Goal: Task Accomplishment & Management: Manage account settings

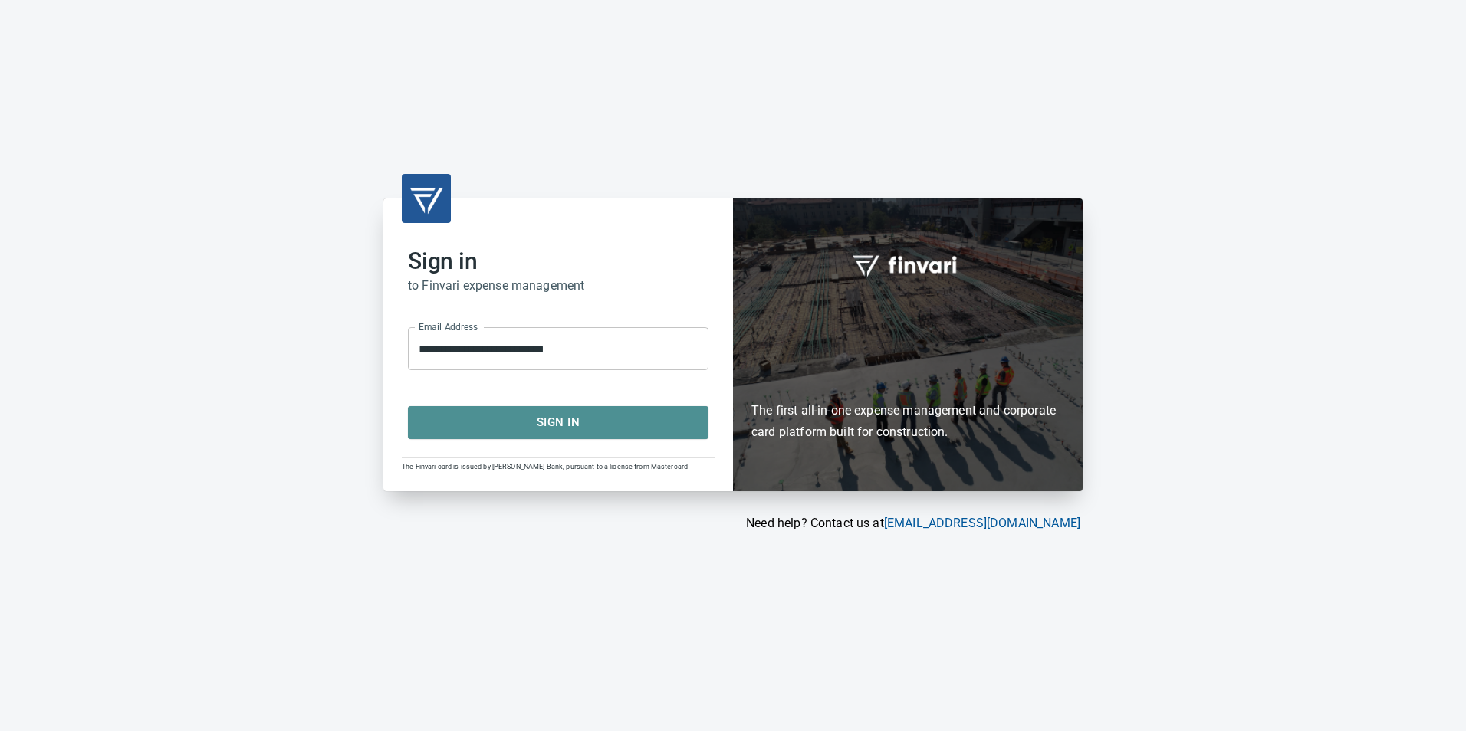
click at [593, 410] on button "Sign In" at bounding box center [558, 422] width 300 height 32
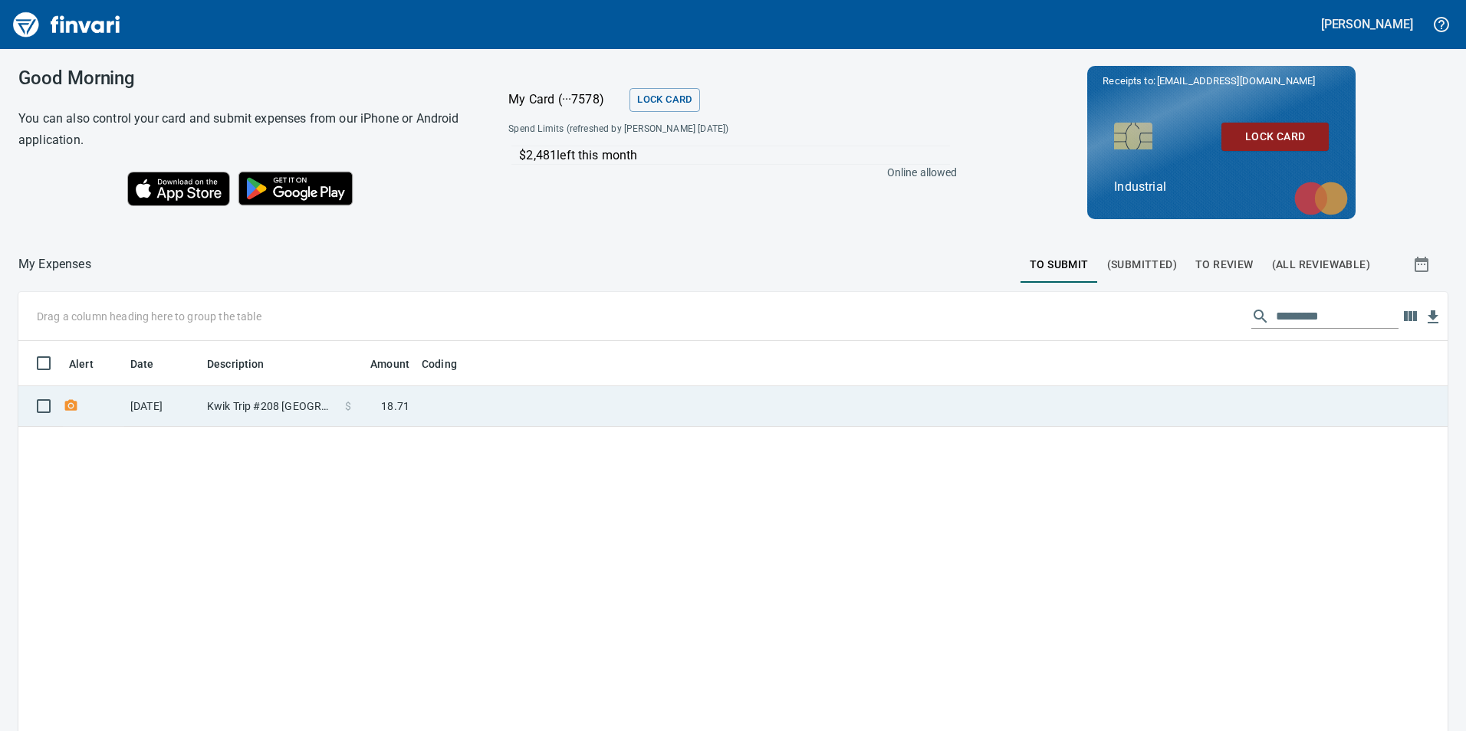
scroll to position [551, 1406]
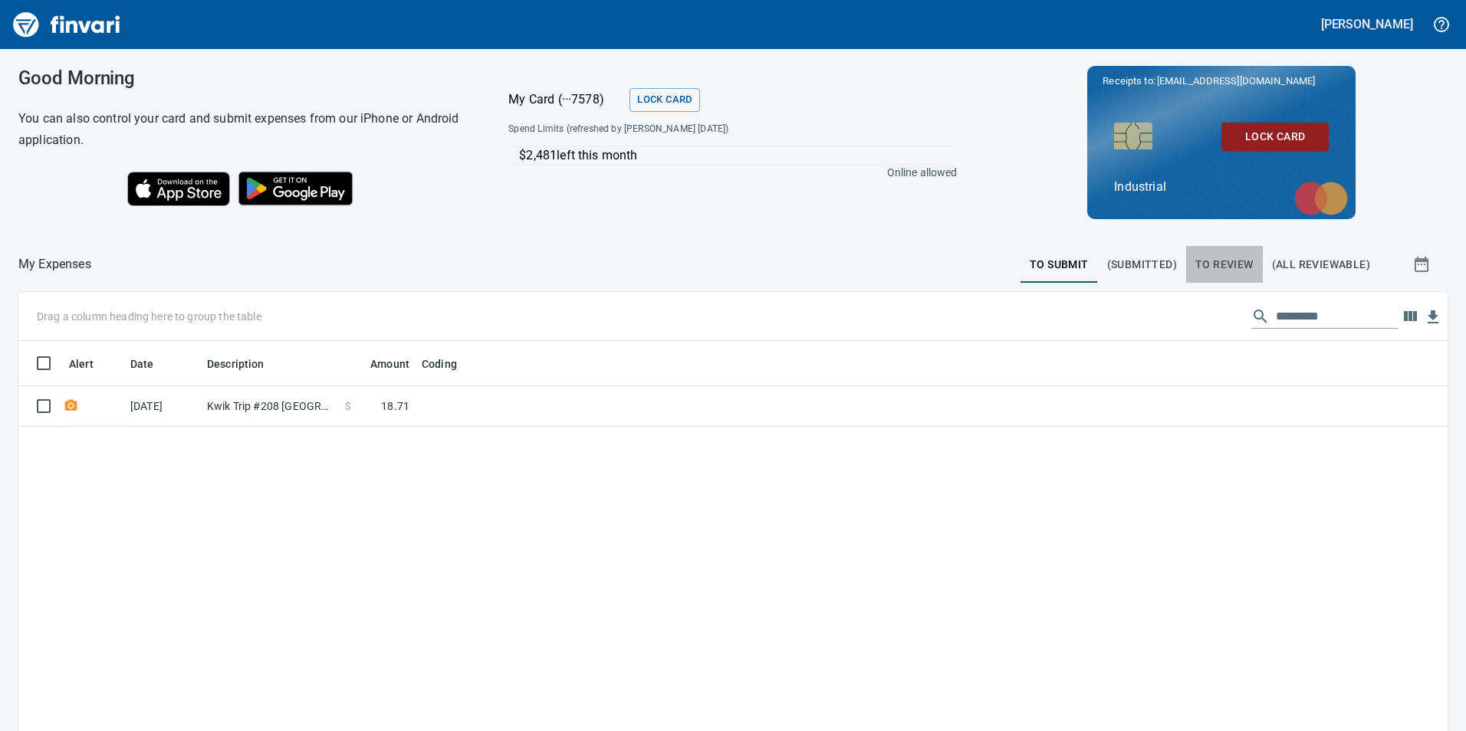
click at [1217, 268] on span "To Review" at bounding box center [1224, 264] width 58 height 19
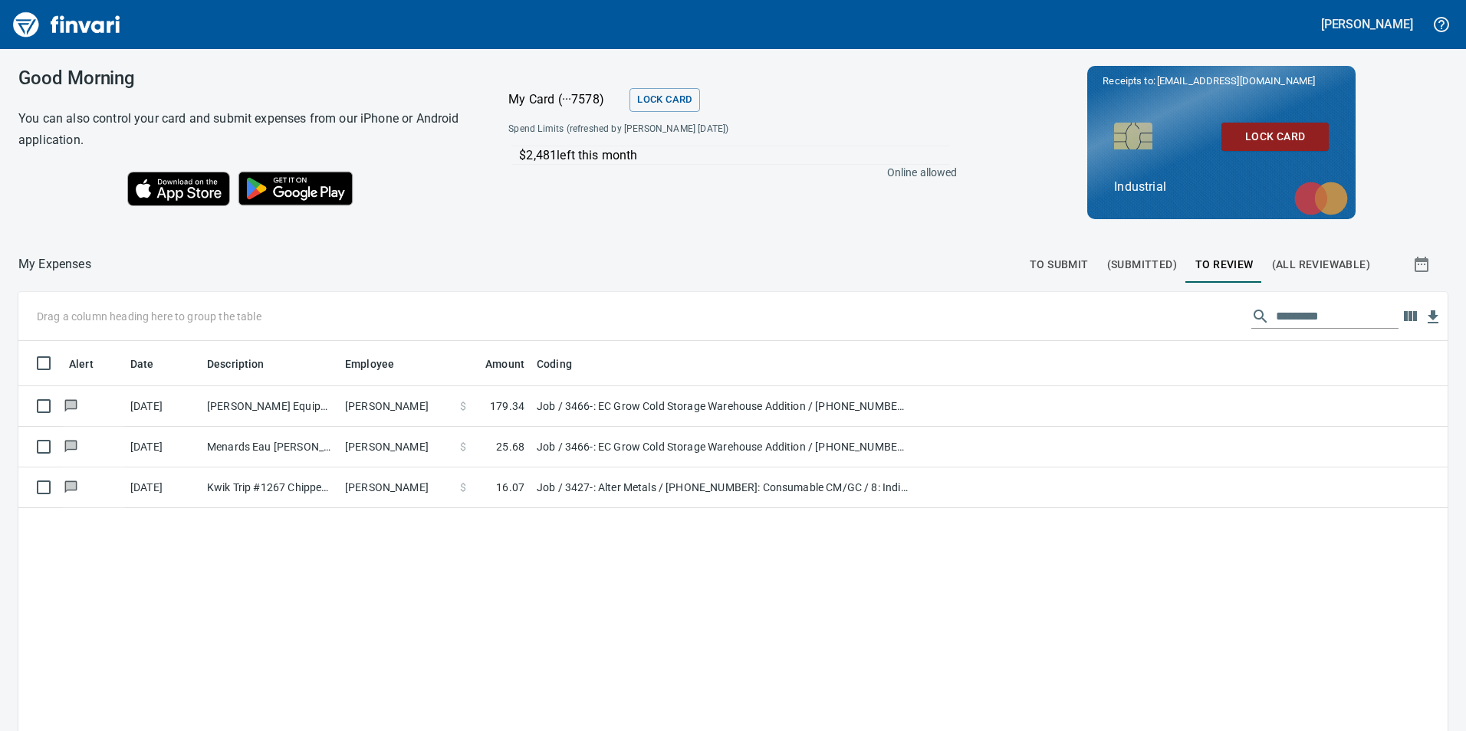
scroll to position [551, 1406]
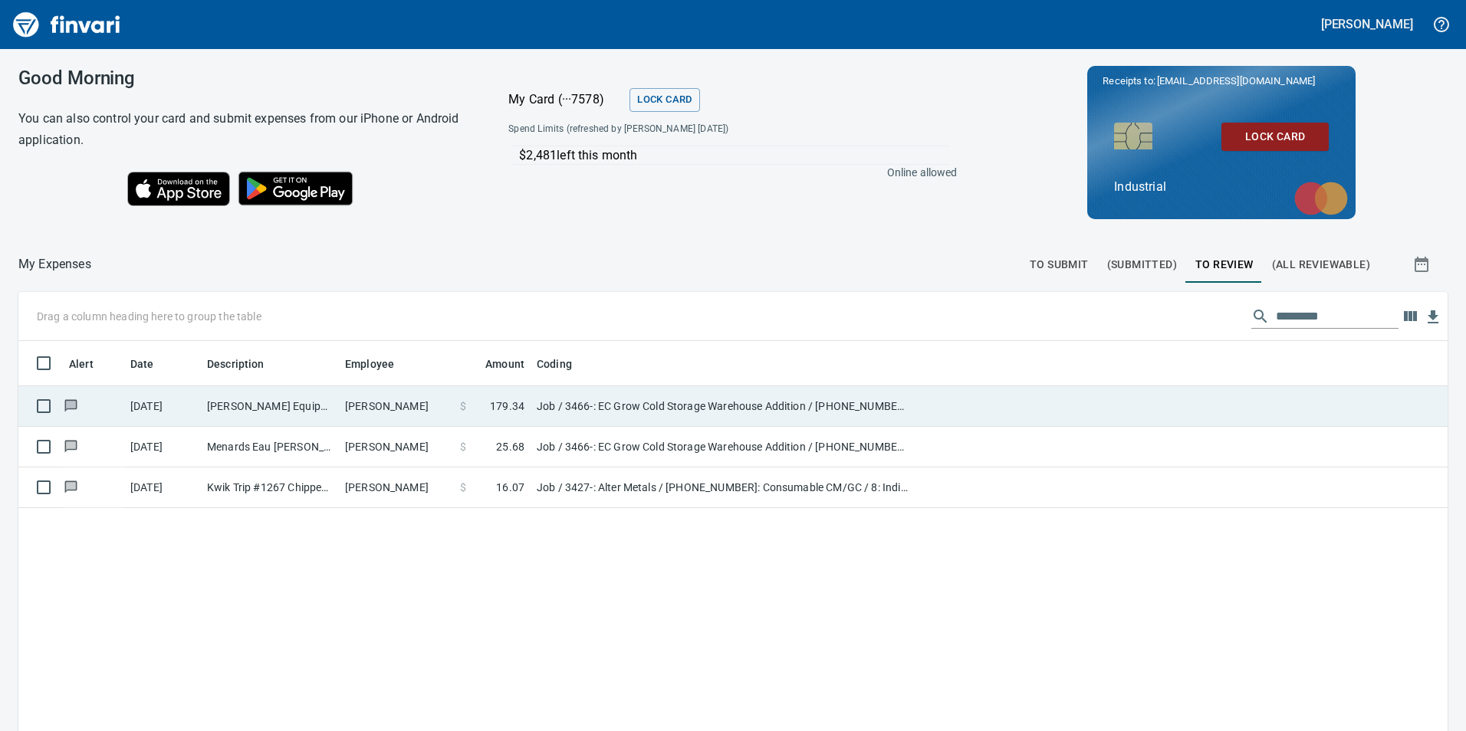
click at [313, 412] on td "[PERSON_NAME] Equipment&Supp Eau Claire WI" at bounding box center [270, 406] width 138 height 41
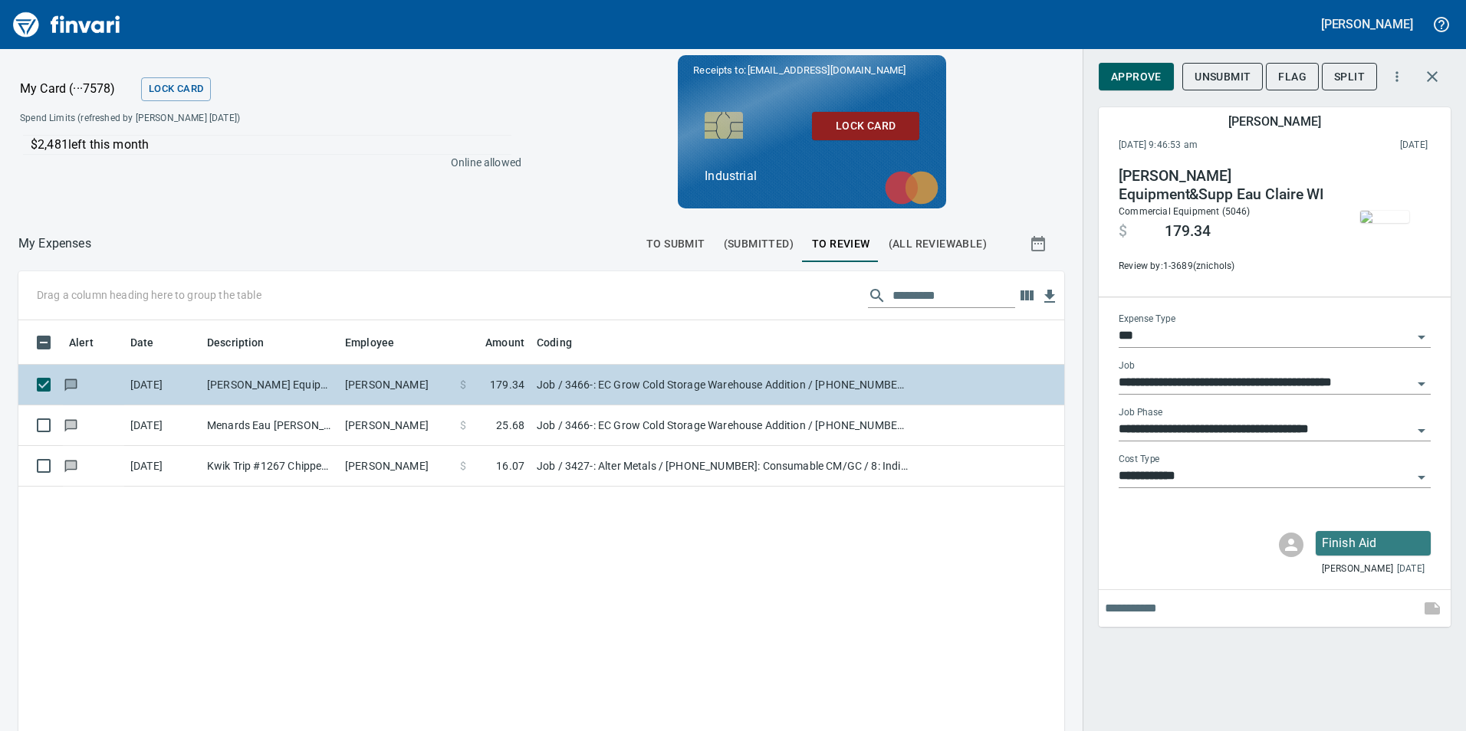
scroll to position [551, 1023]
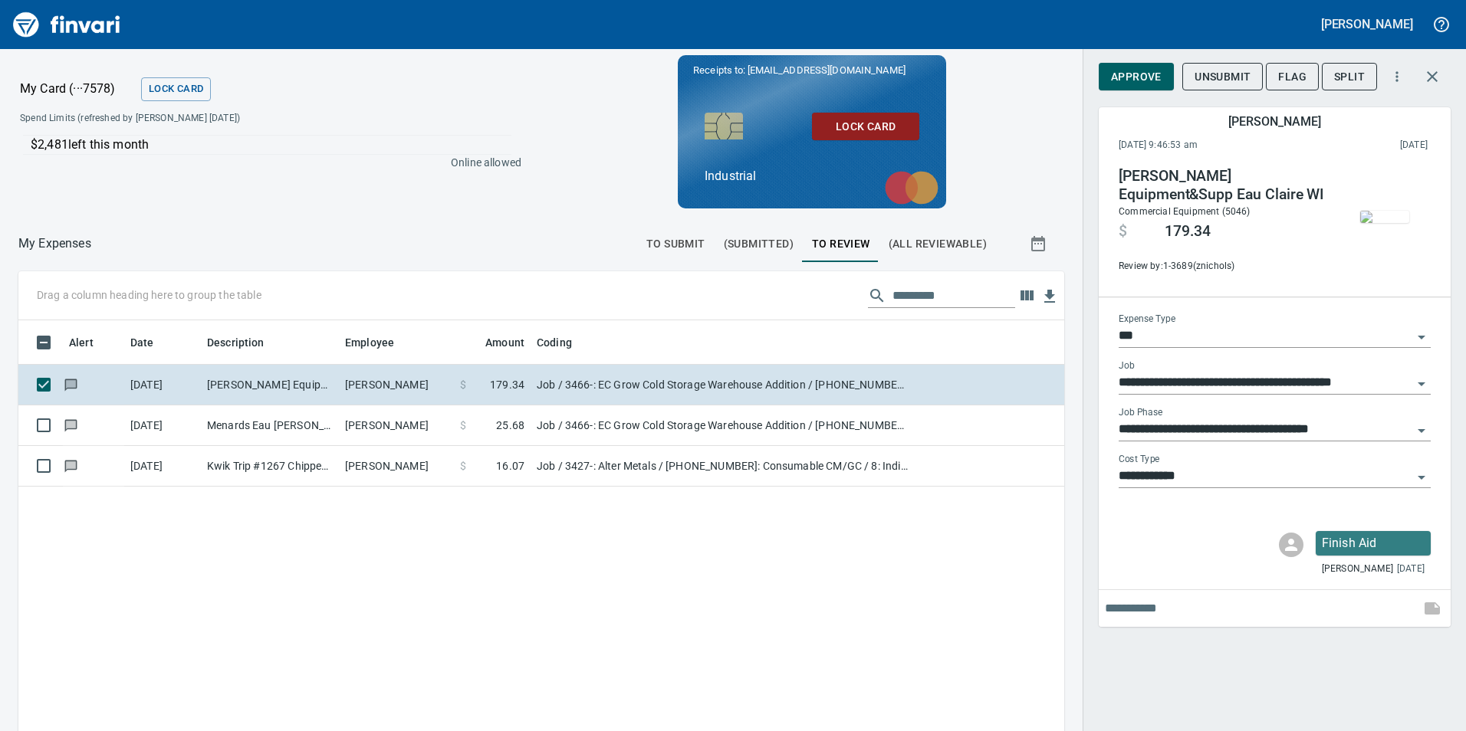
click at [1391, 223] on img "button" at bounding box center [1384, 217] width 49 height 12
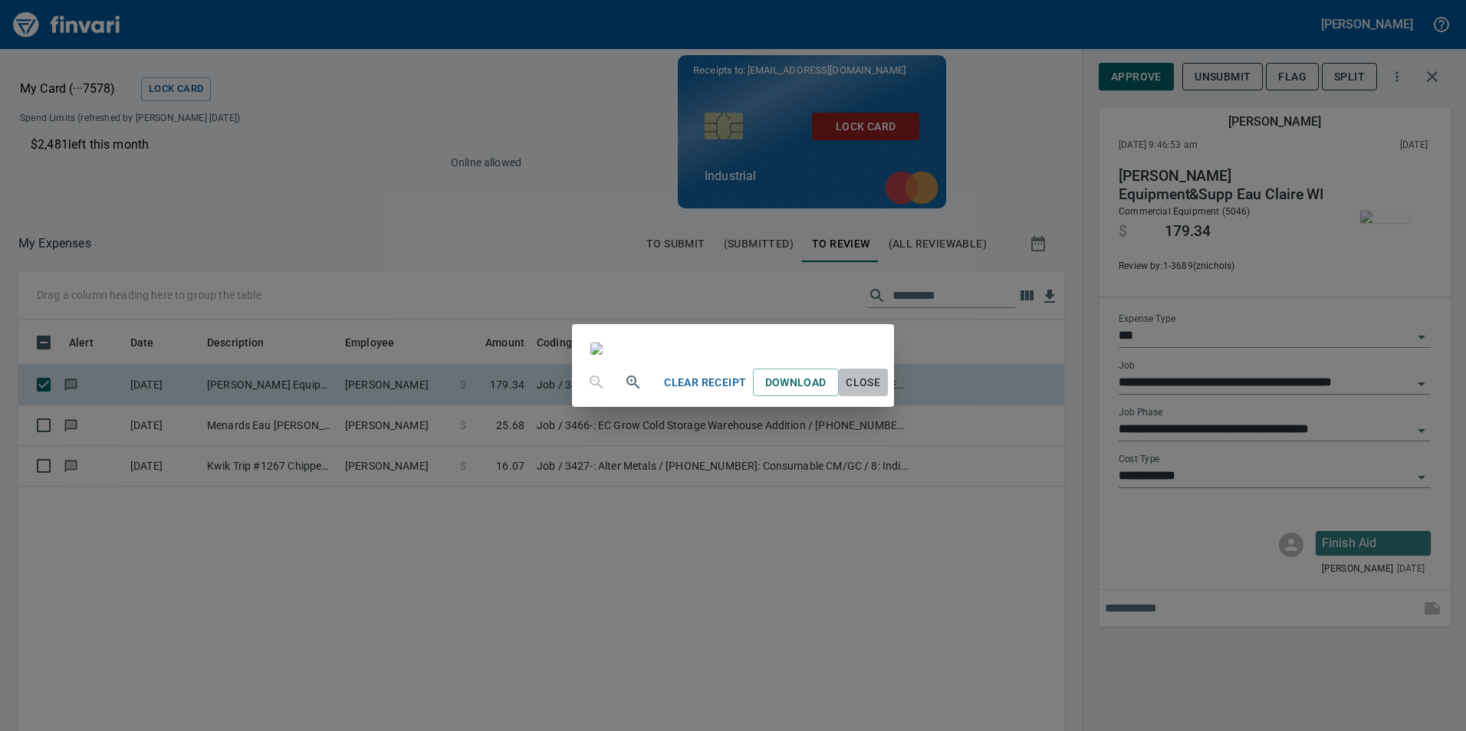
click at [881, 392] on span "Close" at bounding box center [863, 382] width 37 height 19
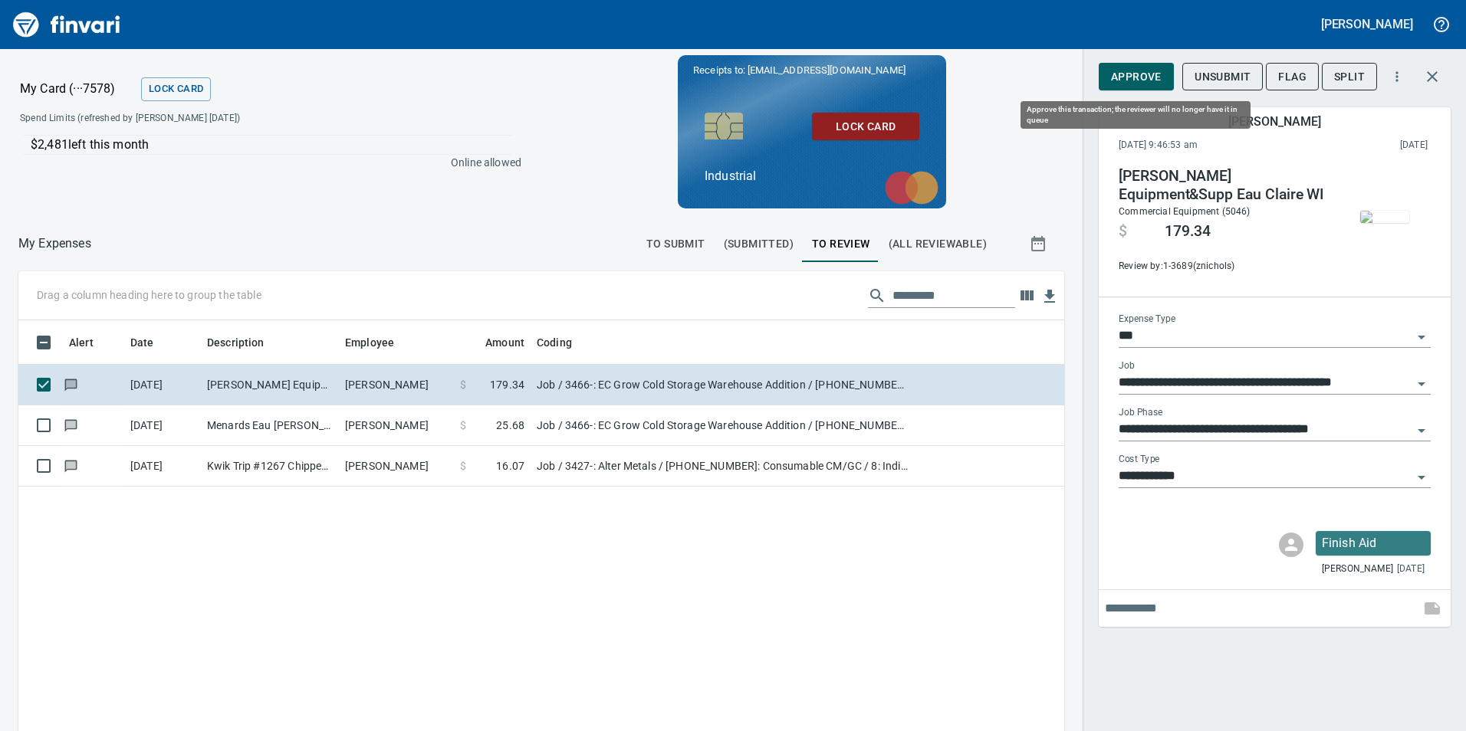
click at [1121, 83] on span "Approve" at bounding box center [1136, 76] width 51 height 19
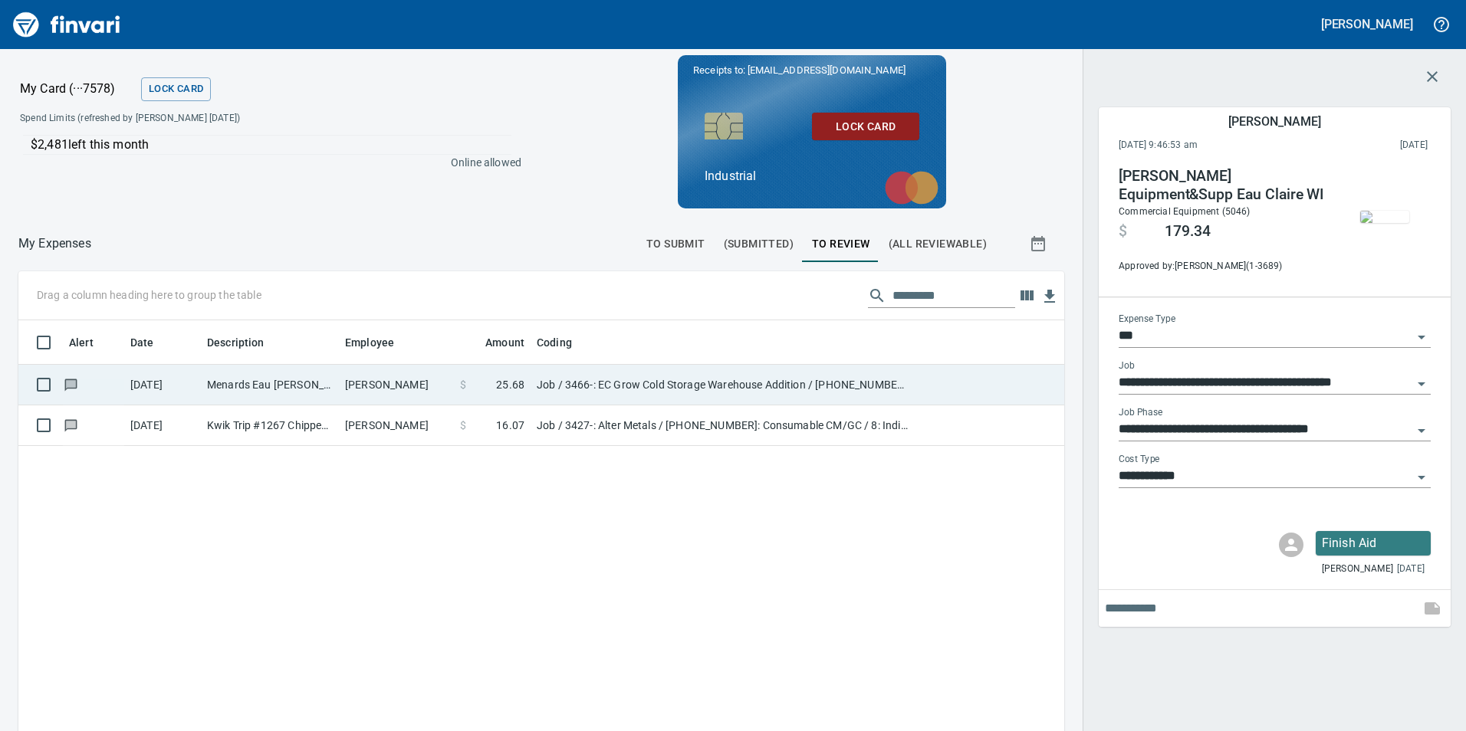
click at [356, 391] on td "[PERSON_NAME]" at bounding box center [396, 385] width 115 height 41
type input "**********"
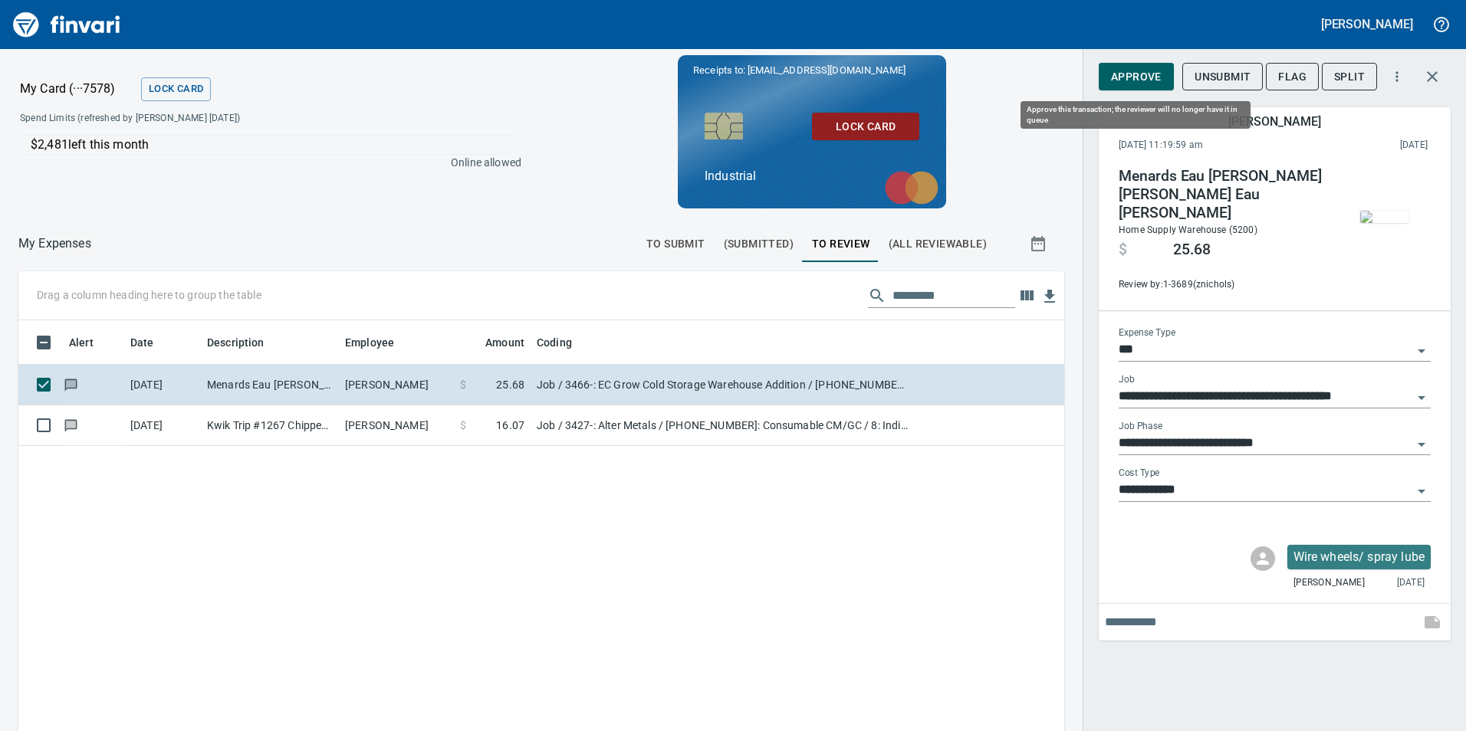
scroll to position [551, 1023]
click at [1162, 70] on button "Approve" at bounding box center [1135, 77] width 75 height 28
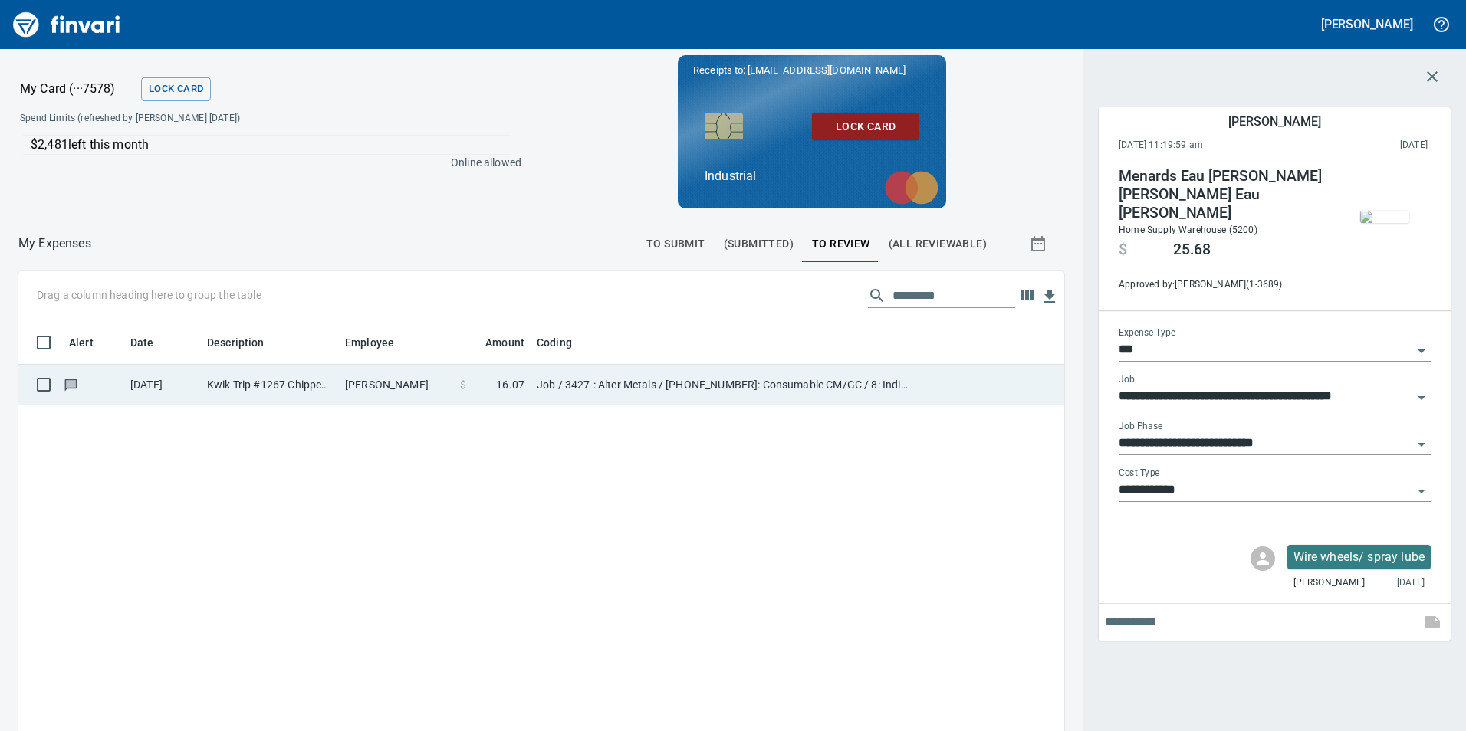
click at [419, 399] on td "[PERSON_NAME]" at bounding box center [396, 385] width 115 height 41
type input "**********"
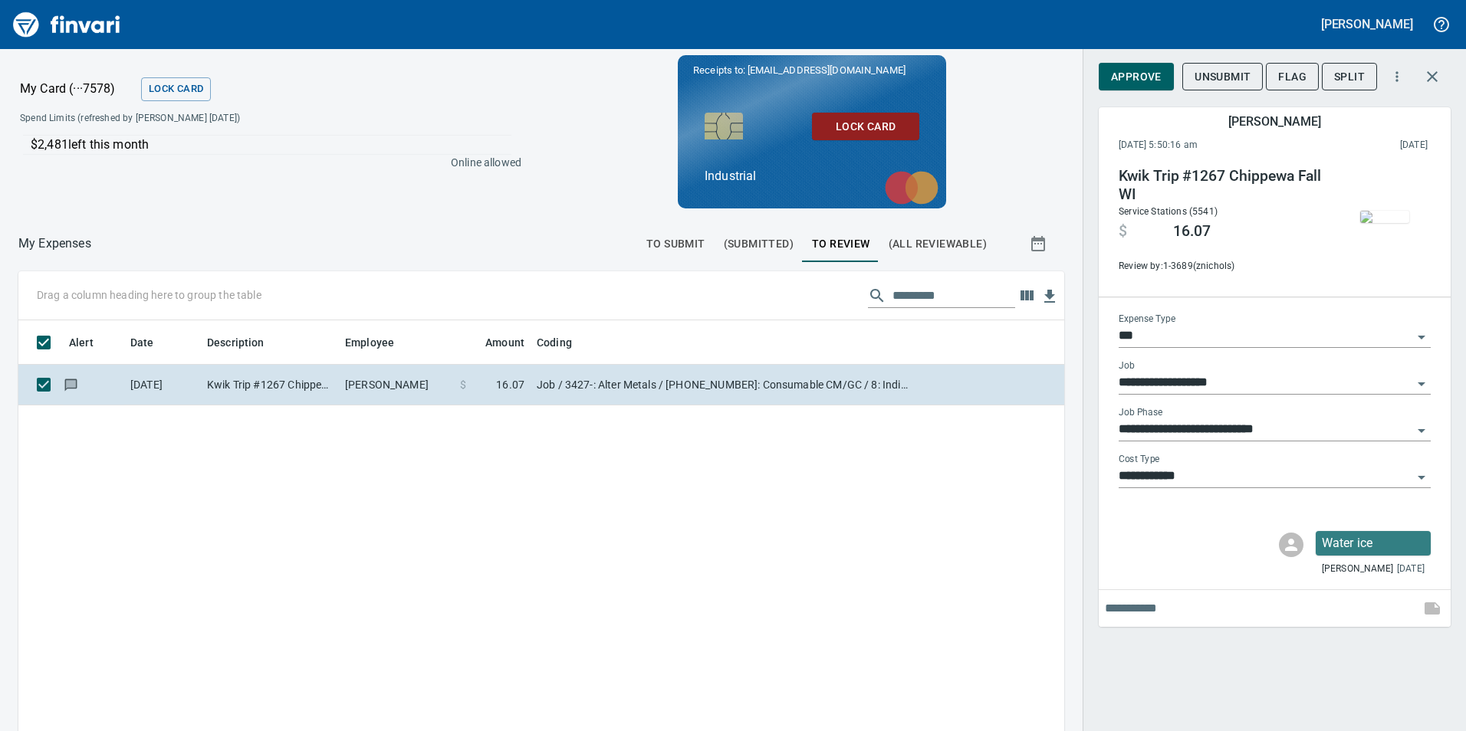
scroll to position [551, 1023]
click at [1151, 81] on span "Approve" at bounding box center [1136, 76] width 51 height 19
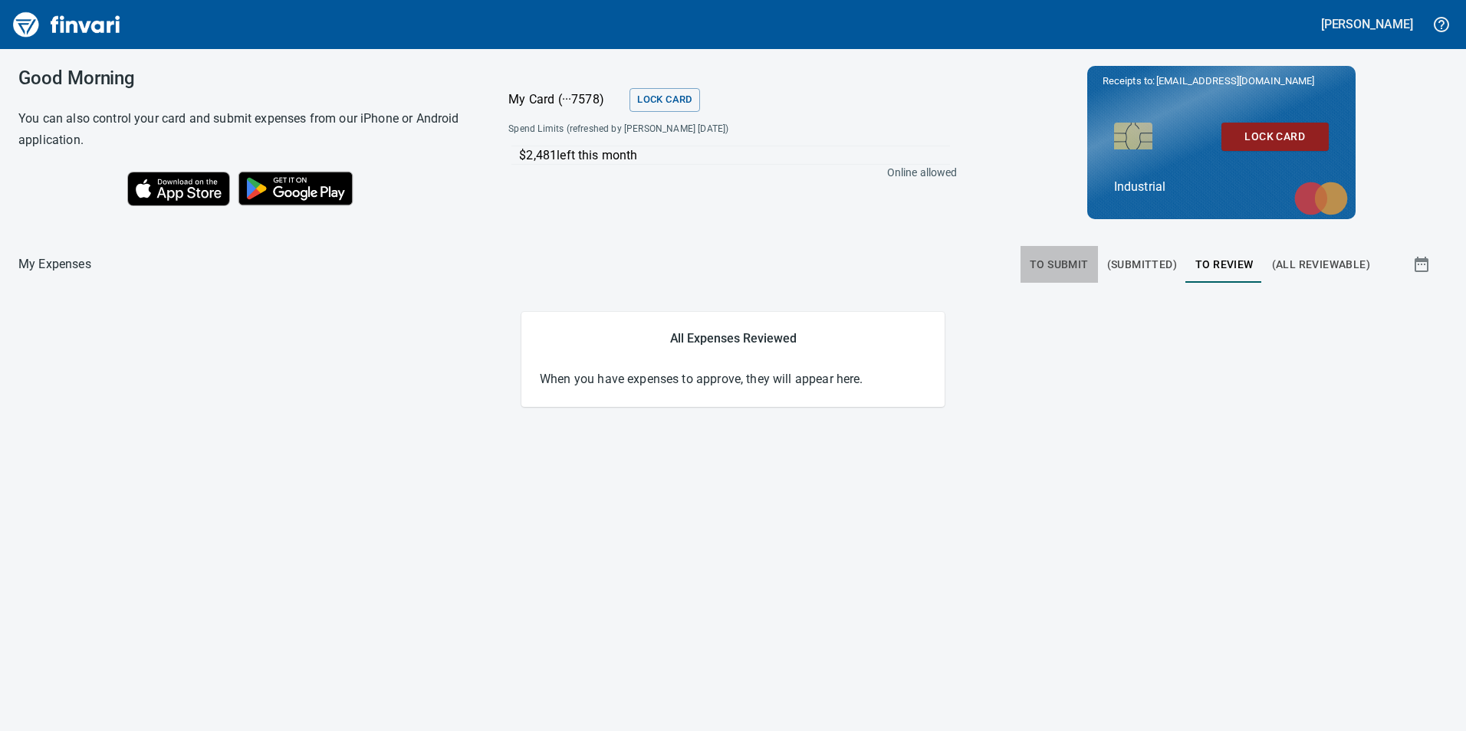
click at [1085, 262] on span "To Submit" at bounding box center [1058, 264] width 59 height 19
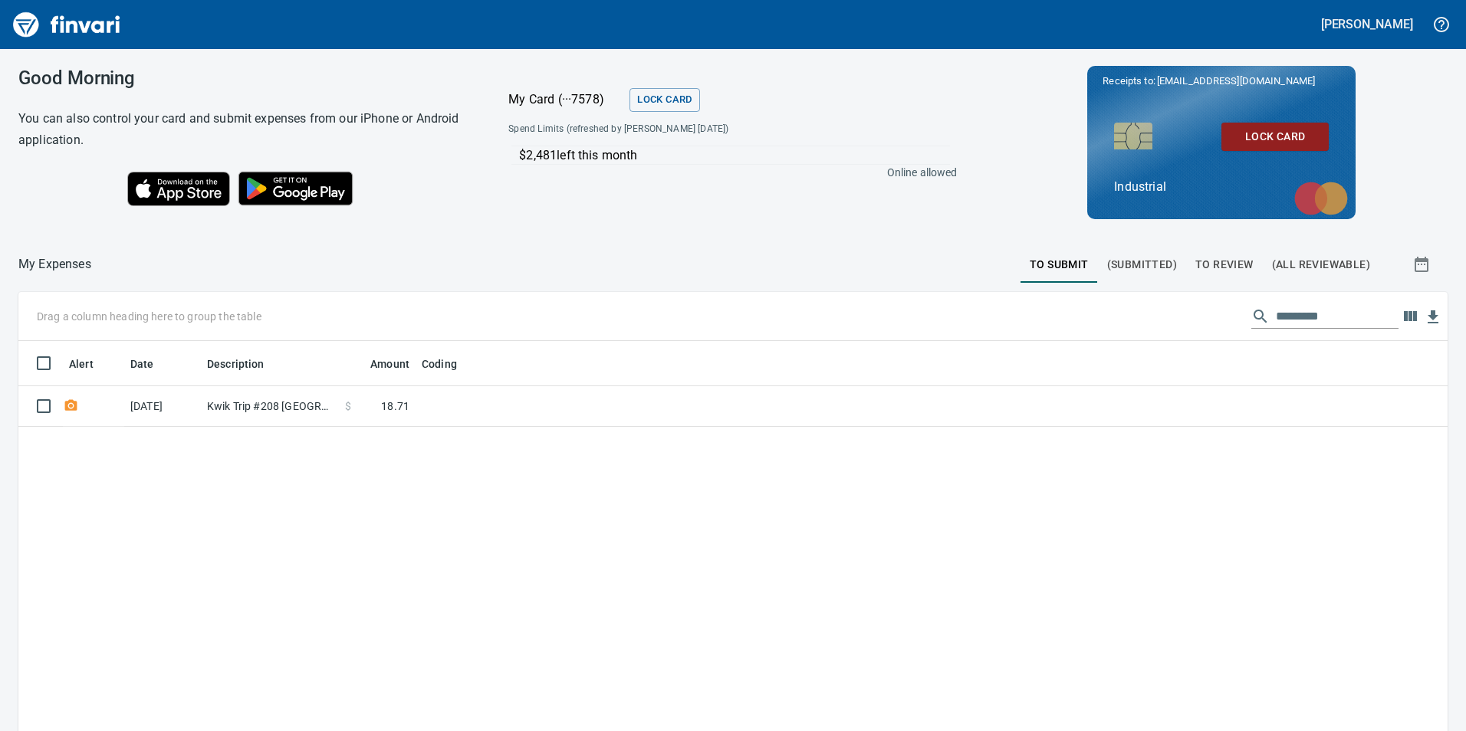
scroll to position [551, 1406]
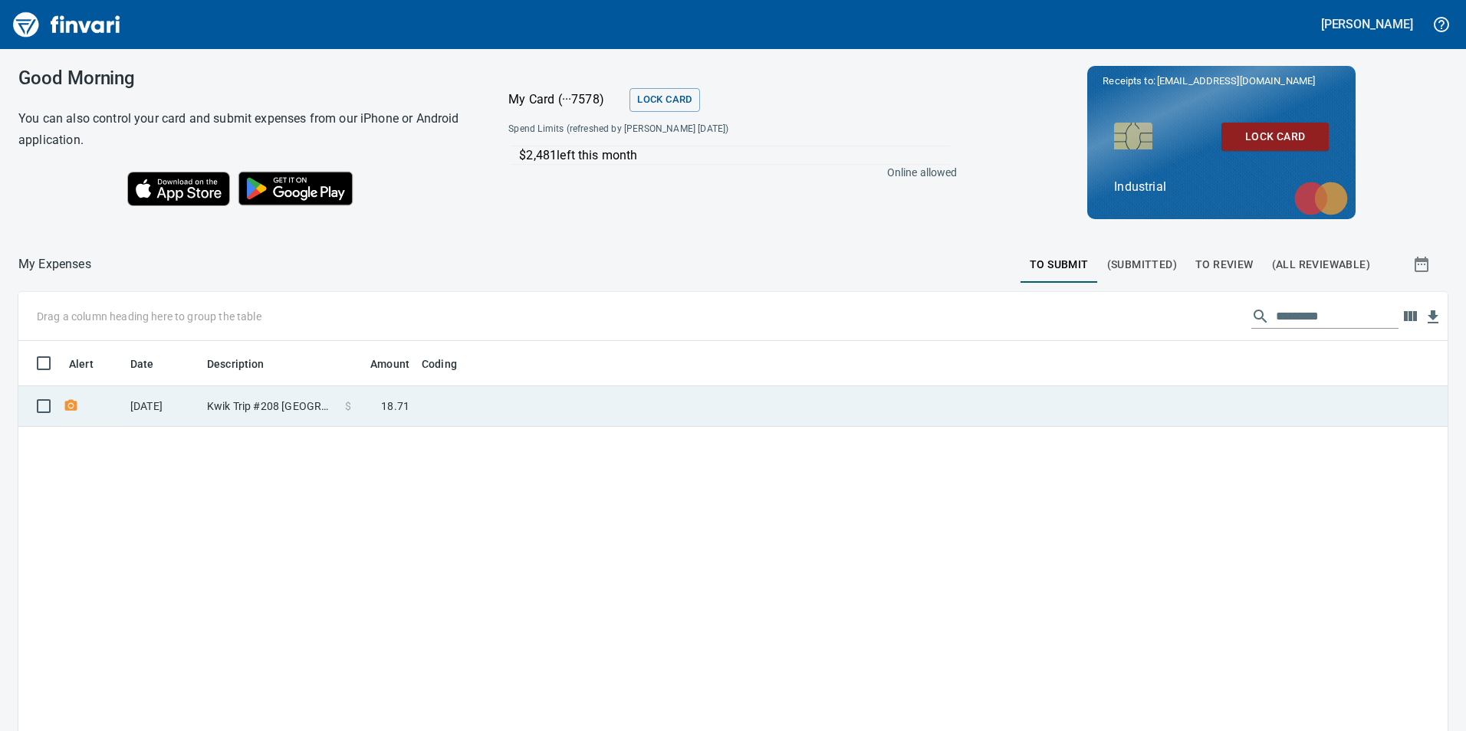
click at [282, 413] on td "Kwik Trip #208 [GEOGRAPHIC_DATA] [GEOGRAPHIC_DATA]" at bounding box center [270, 406] width 138 height 41
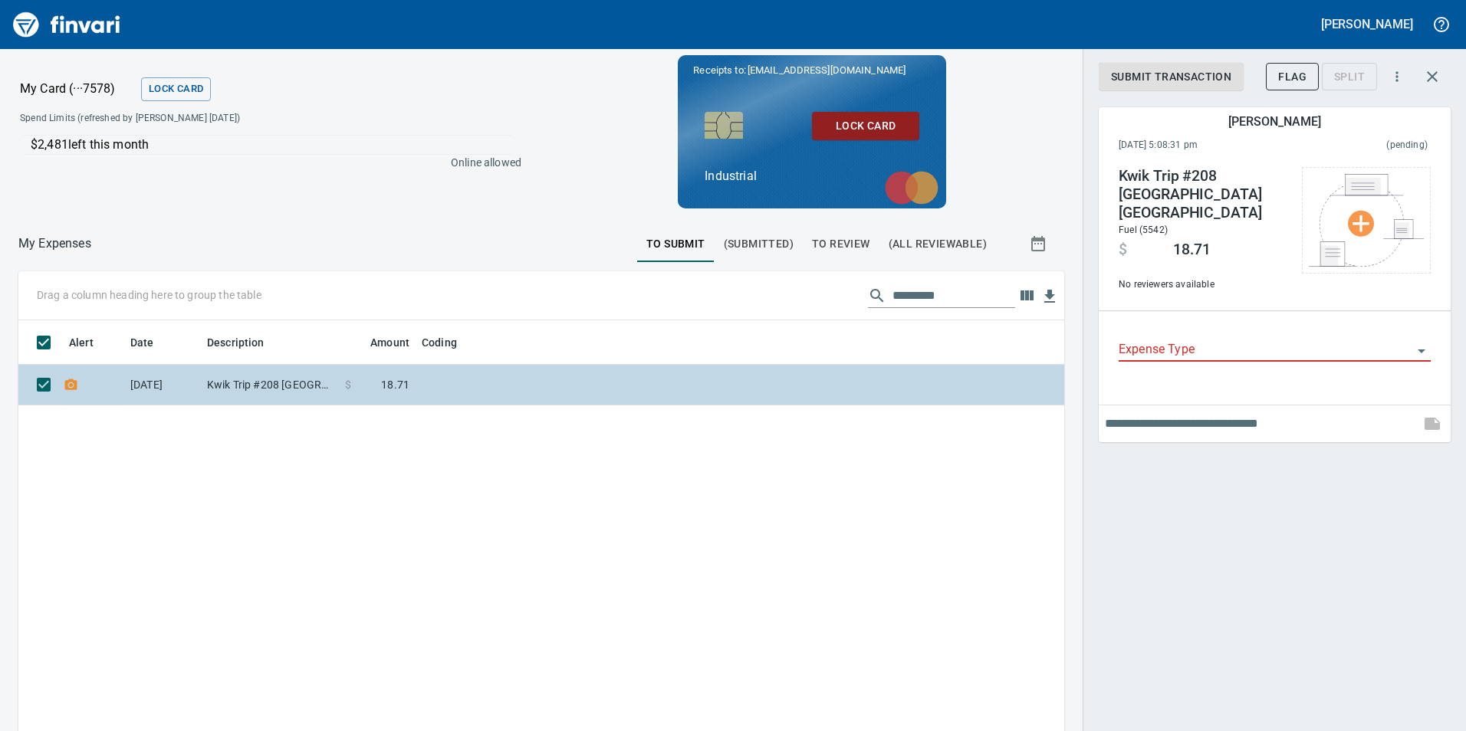
scroll to position [551, 1023]
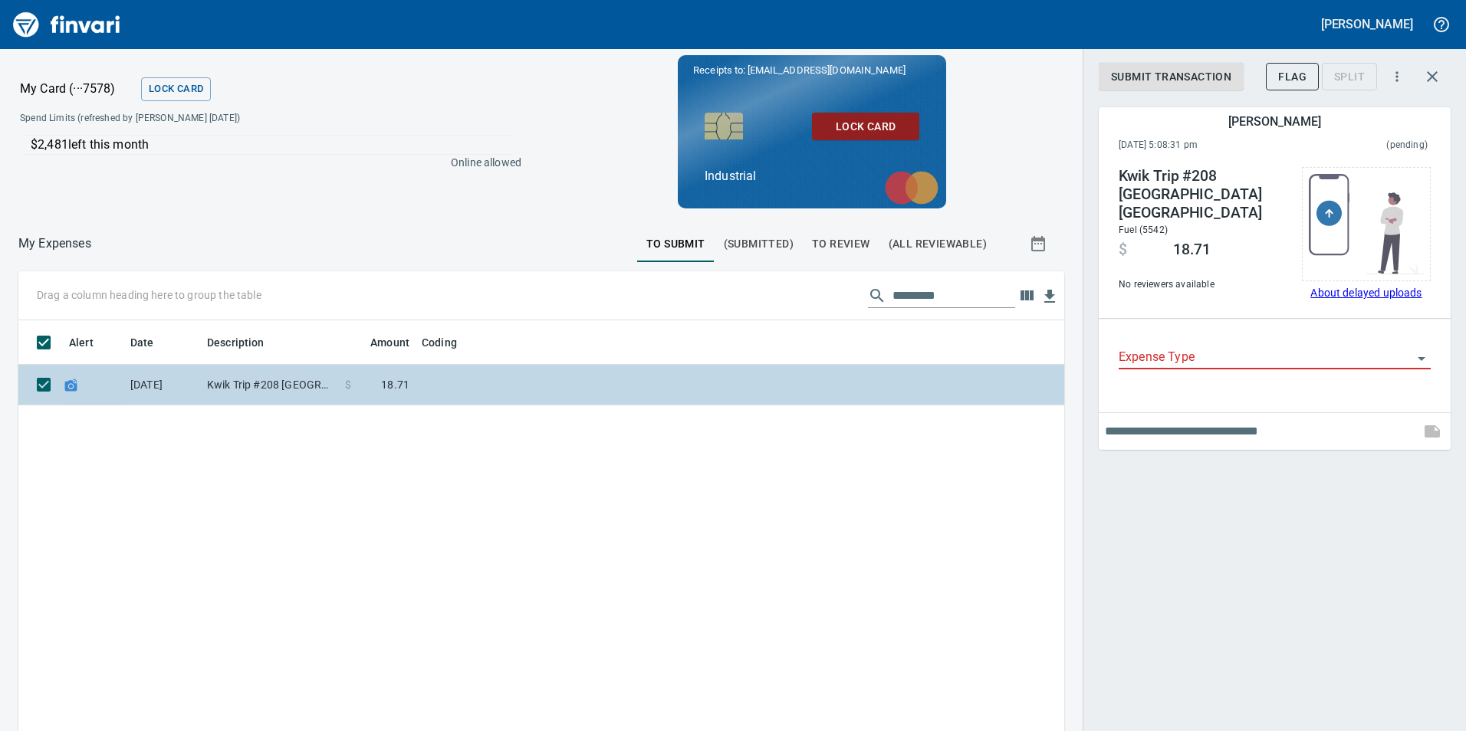
type input "**"
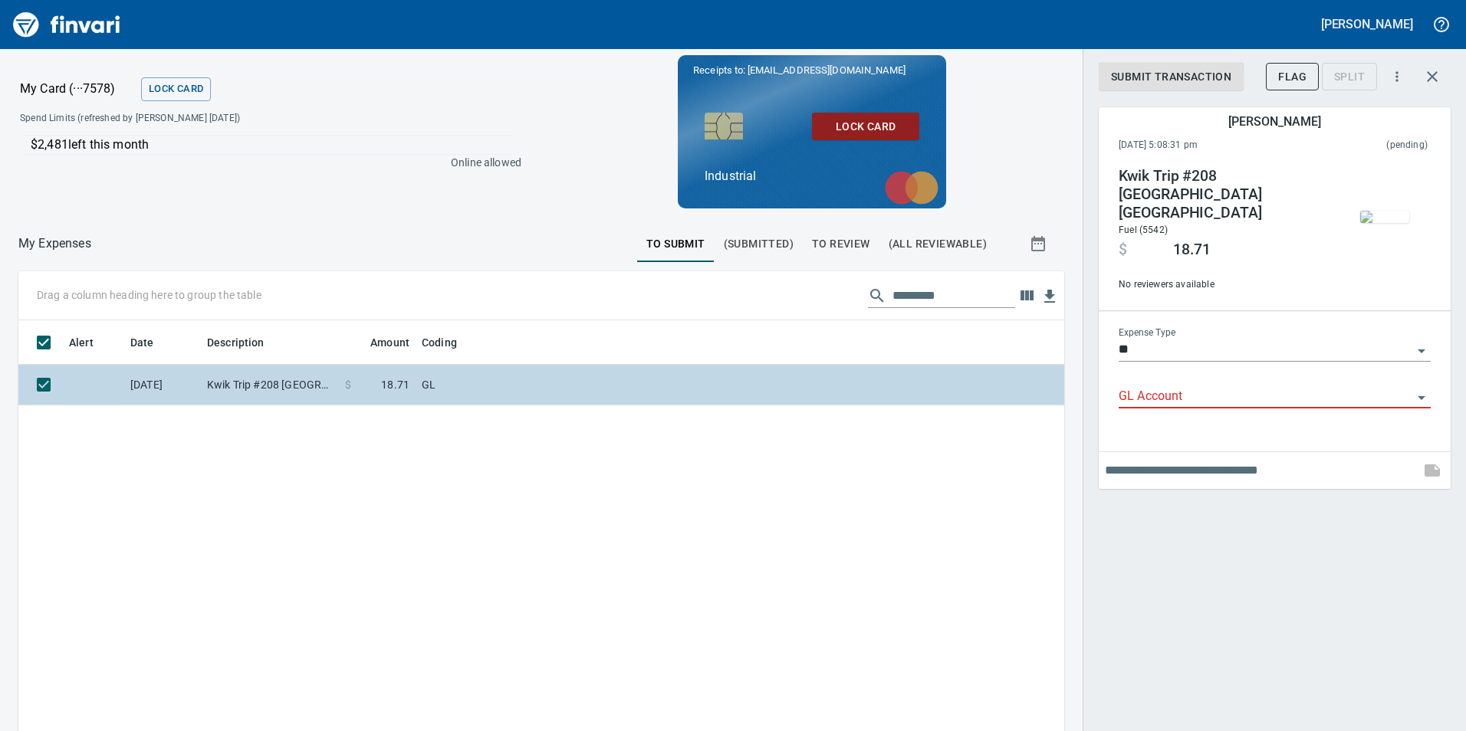
type input "**********"
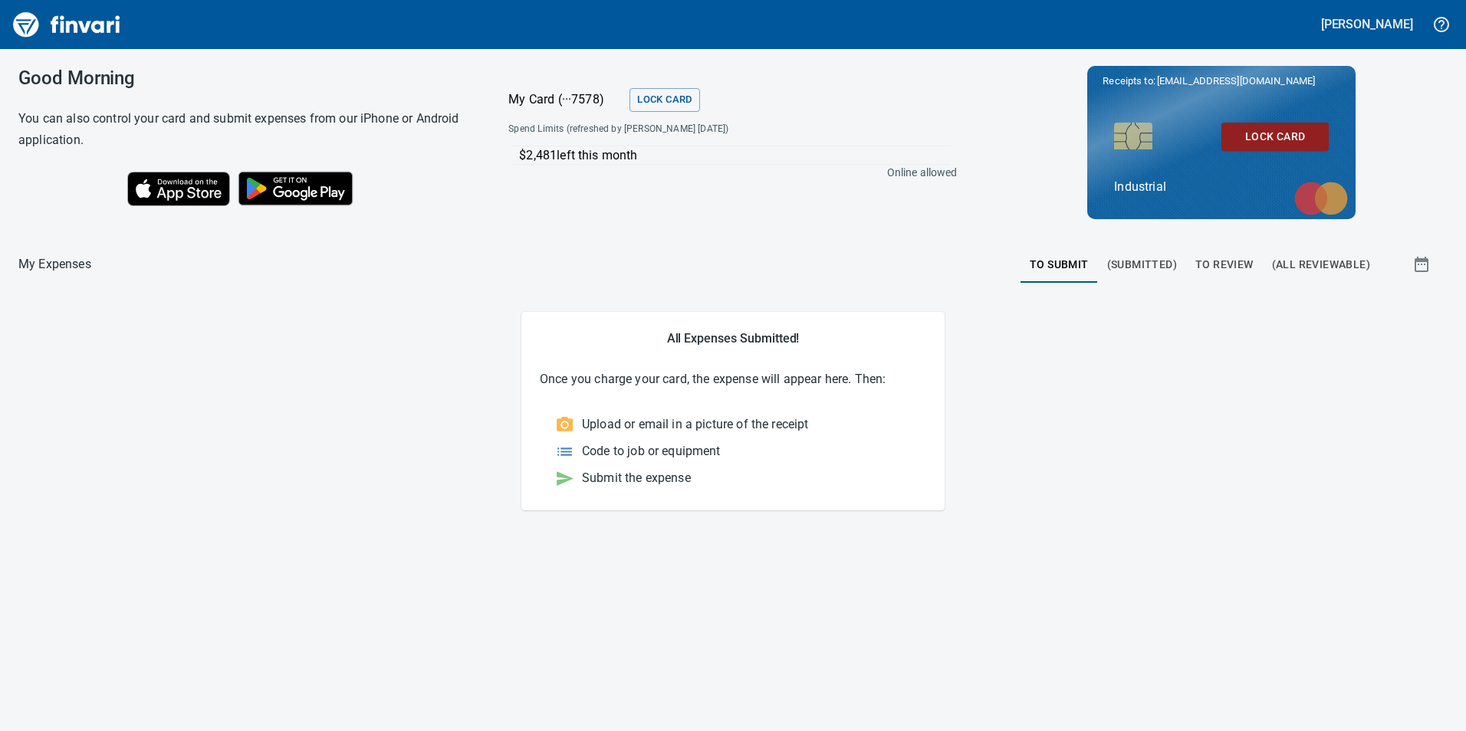
click at [1220, 265] on span "To Review" at bounding box center [1224, 264] width 58 height 19
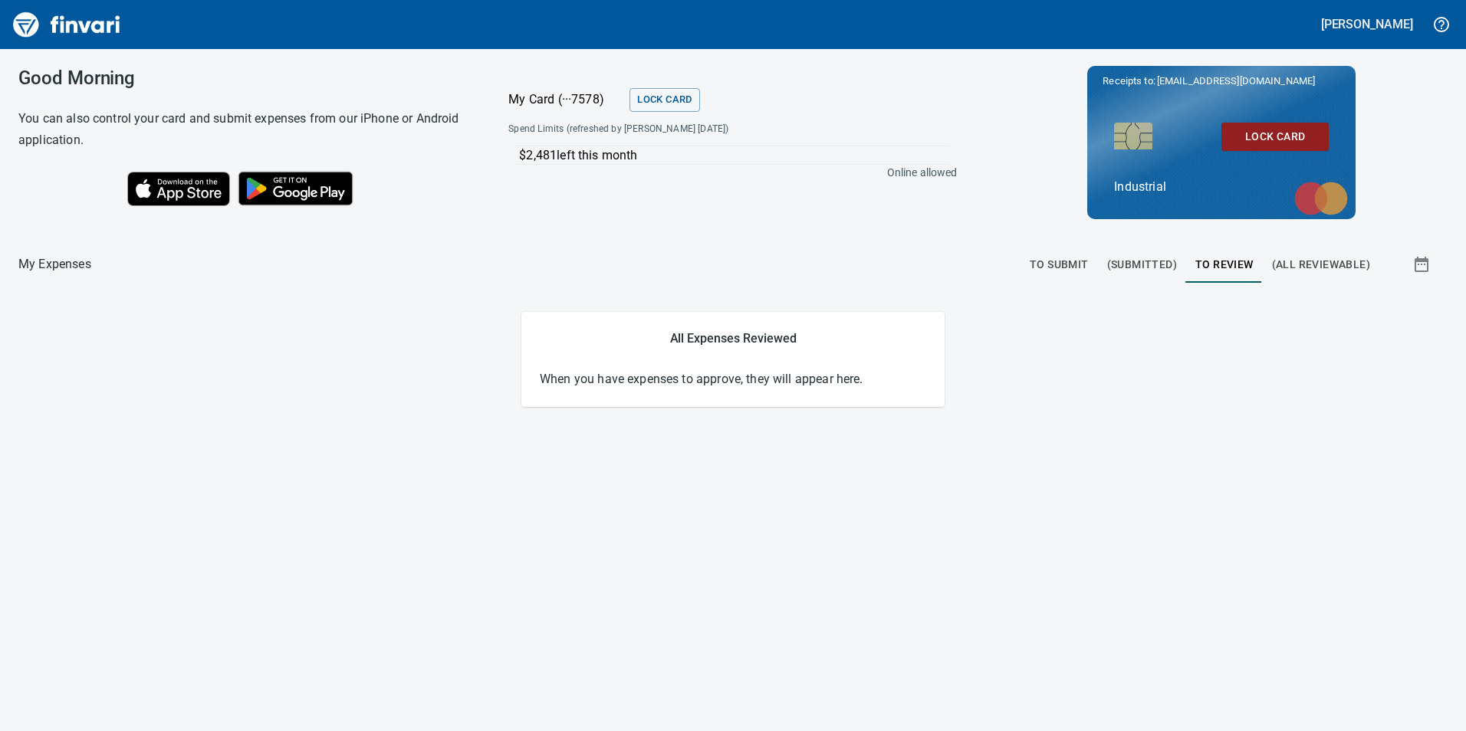
click at [1120, 271] on span "(Submitted)" at bounding box center [1142, 264] width 70 height 19
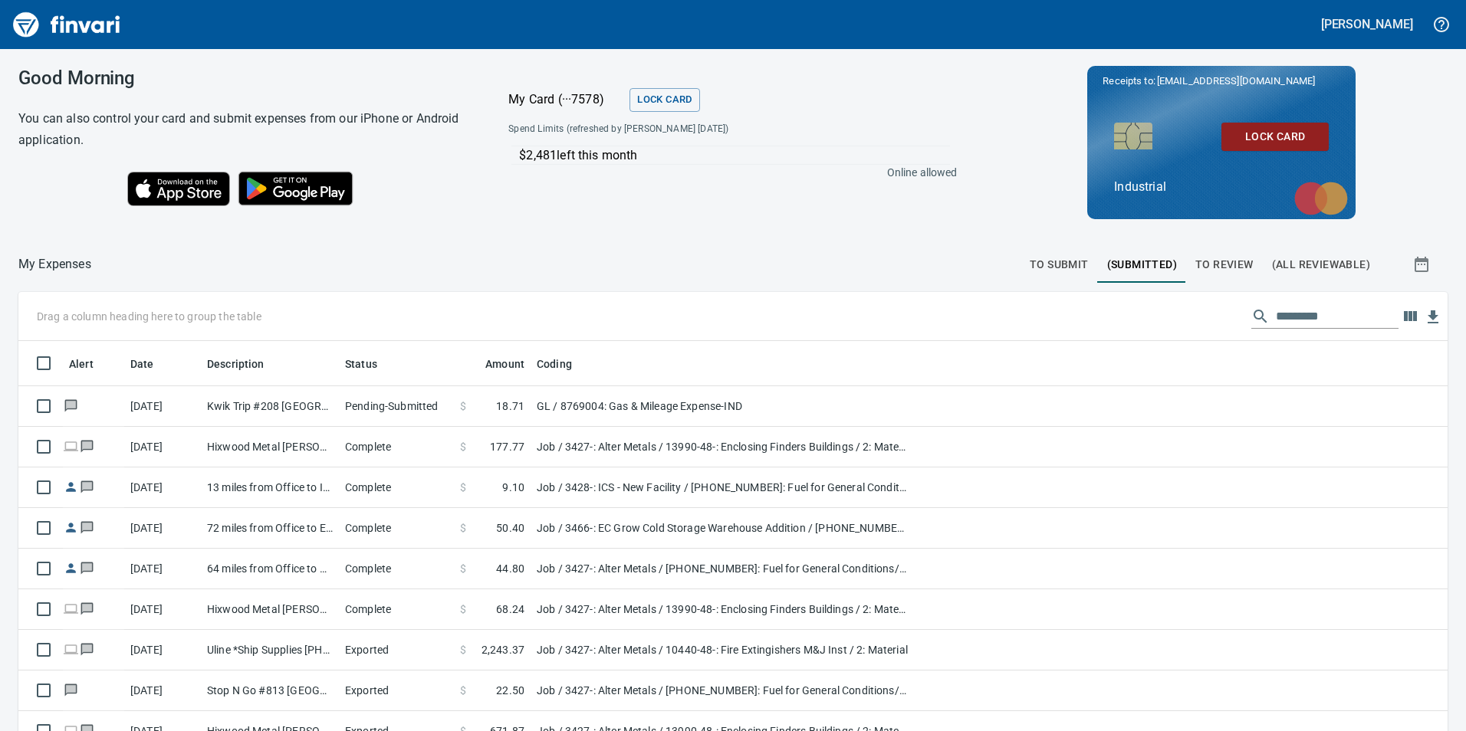
scroll to position [551, 1394]
click at [1234, 268] on span "To Review" at bounding box center [1224, 264] width 58 height 19
